Goal: Task Accomplishment & Management: Use online tool/utility

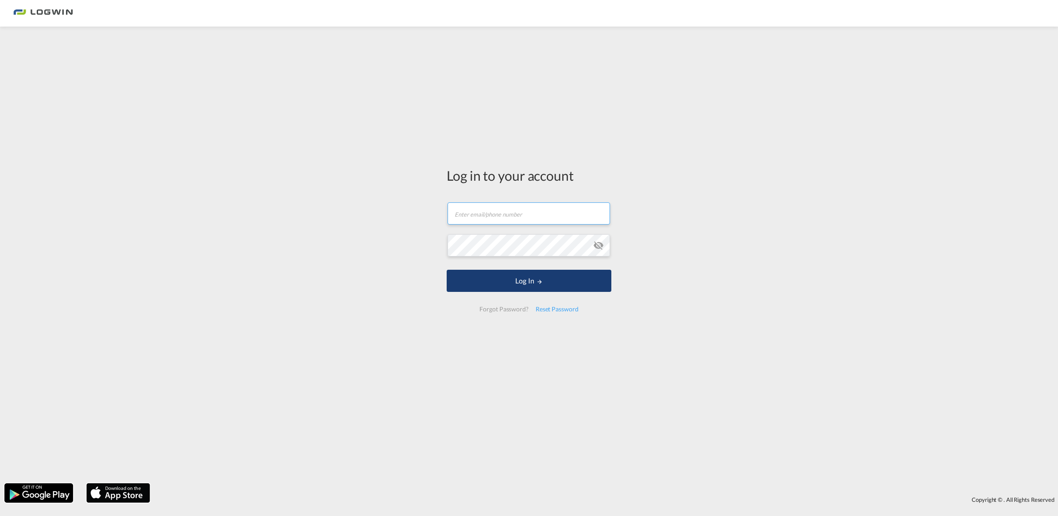
type input "[PERSON_NAME][EMAIL_ADDRESS][DOMAIN_NAME]"
click at [512, 270] on button "Log In" at bounding box center [529, 281] width 165 height 22
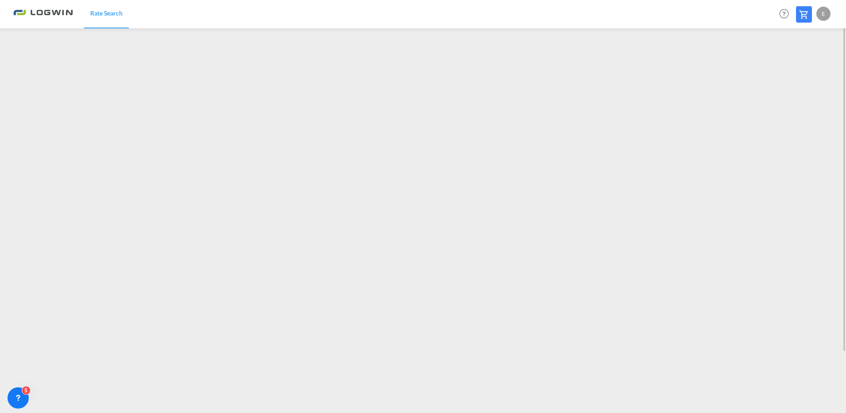
scroll to position [11, 0]
